Goal: Transaction & Acquisition: Purchase product/service

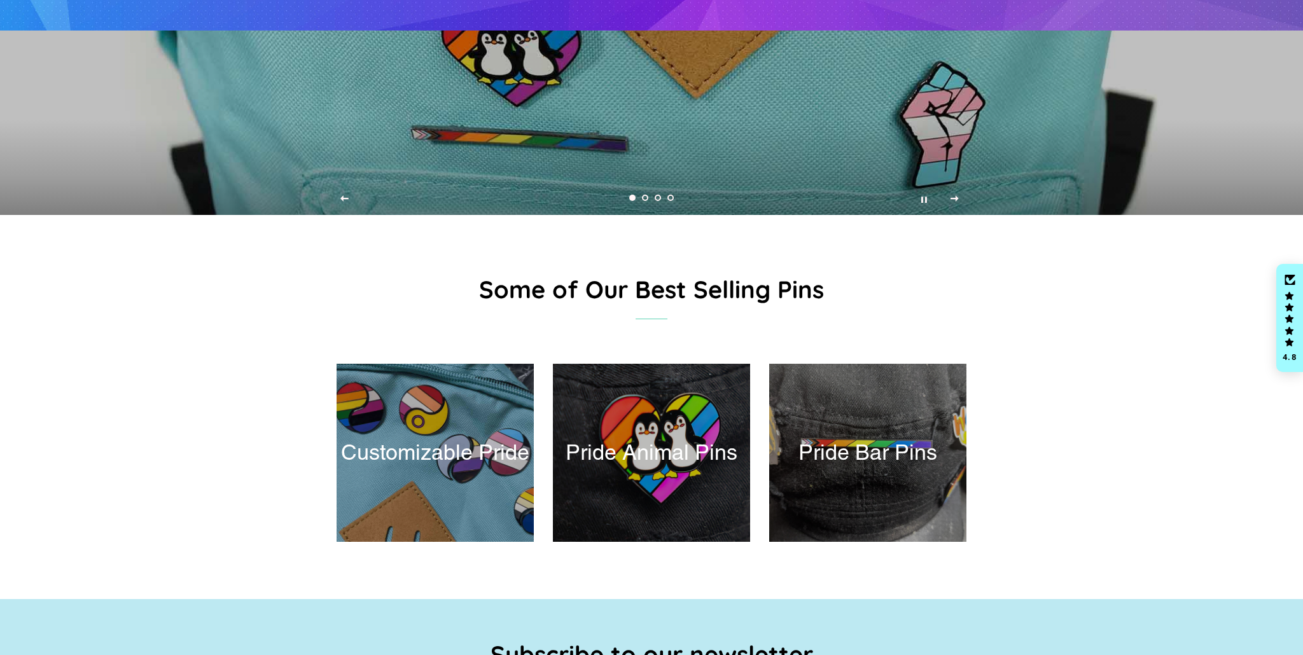
scroll to position [683, 0]
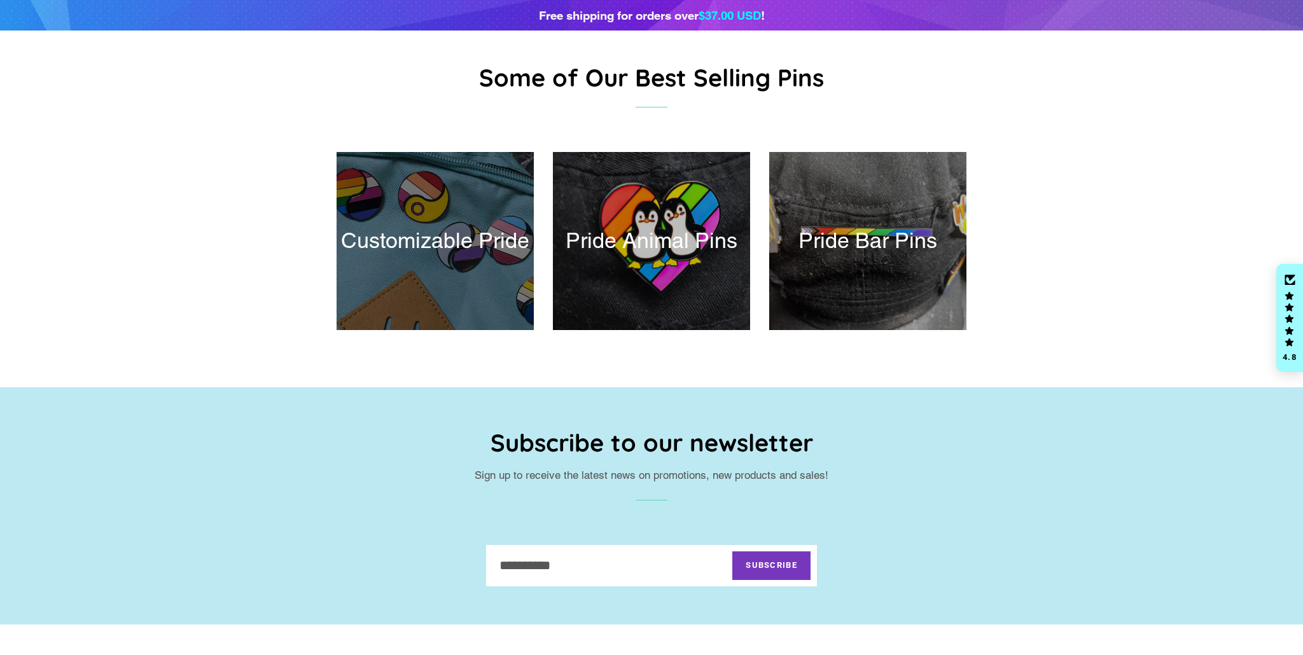
click at [500, 253] on div at bounding box center [434, 240] width 203 height 183
